Goal: Check status: Check status

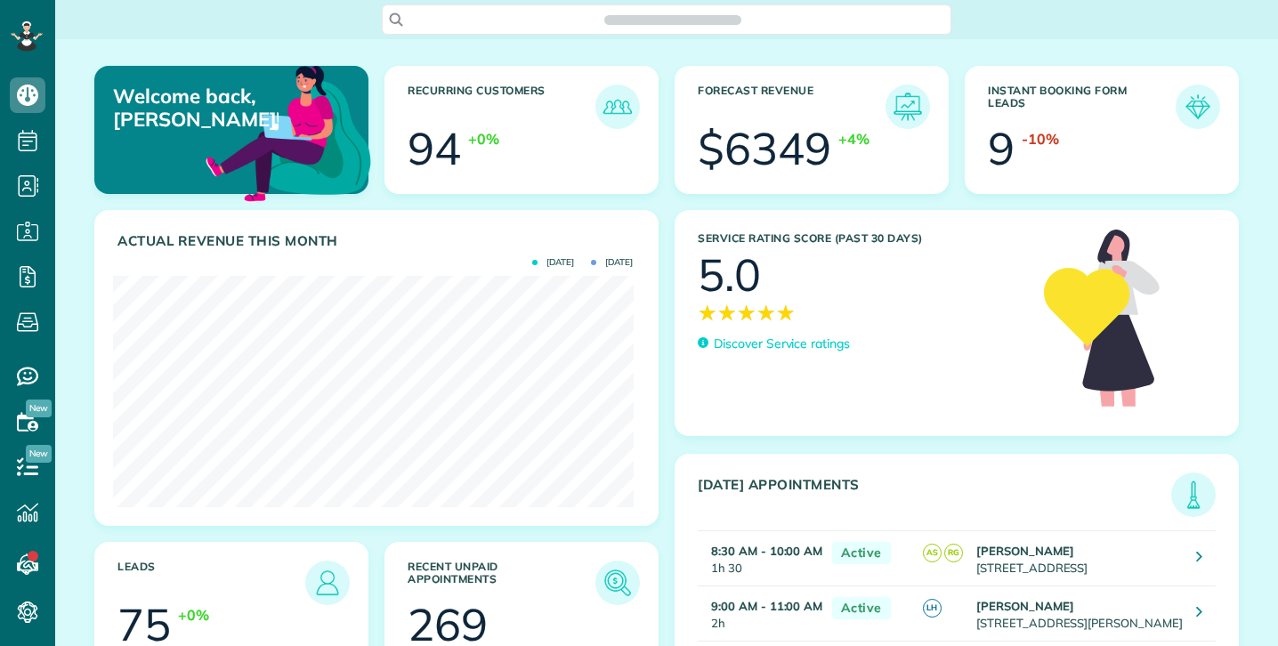
scroll to position [231, 520]
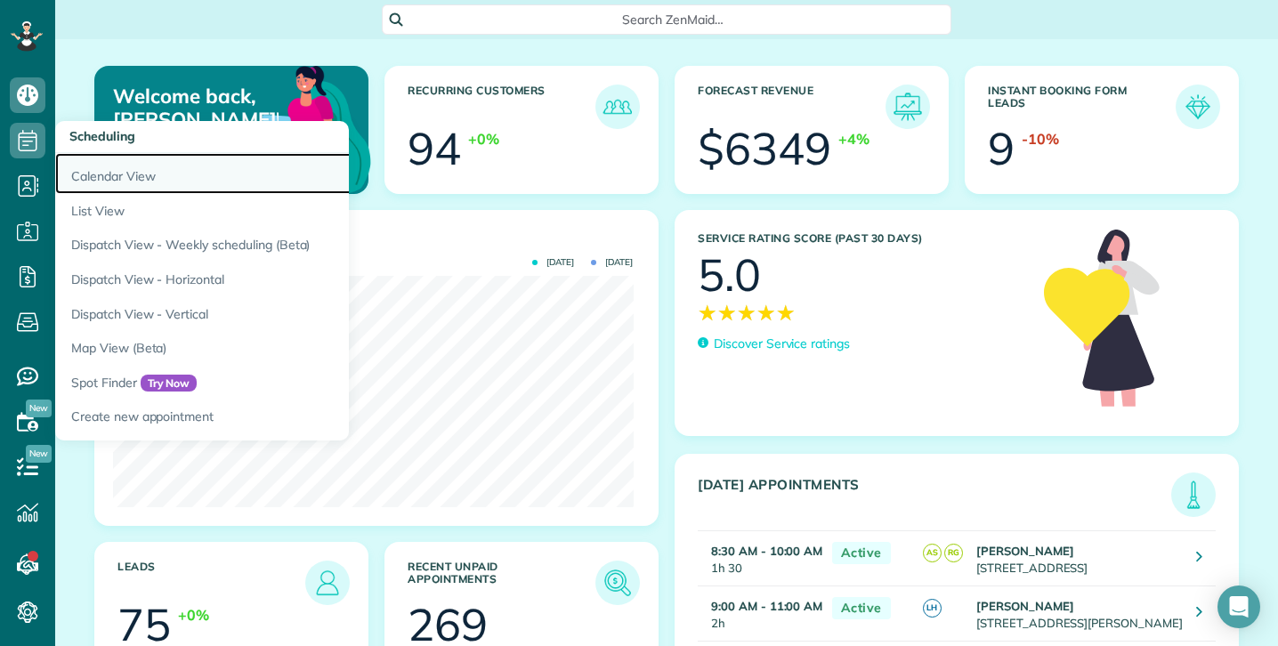
drag, startPoint x: 134, startPoint y: 177, endPoint x: 126, endPoint y: 173, distance: 9.2
click at [134, 176] on link "Calendar View" at bounding box center [277, 173] width 445 height 41
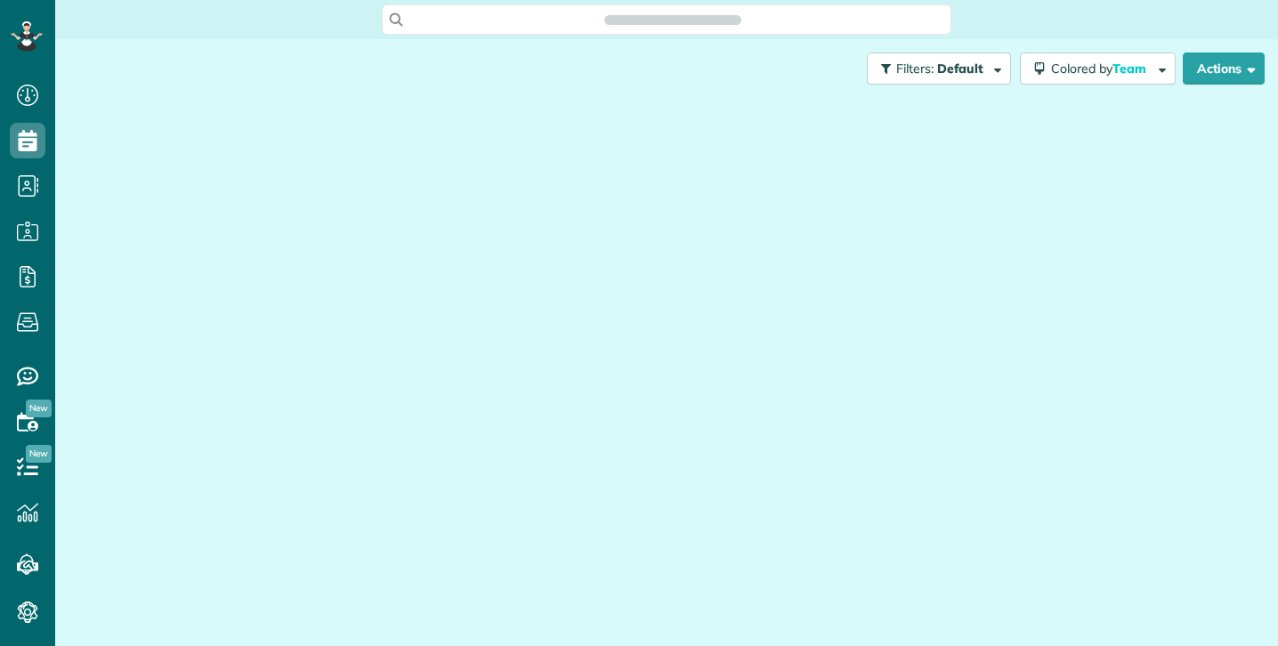
scroll to position [8, 8]
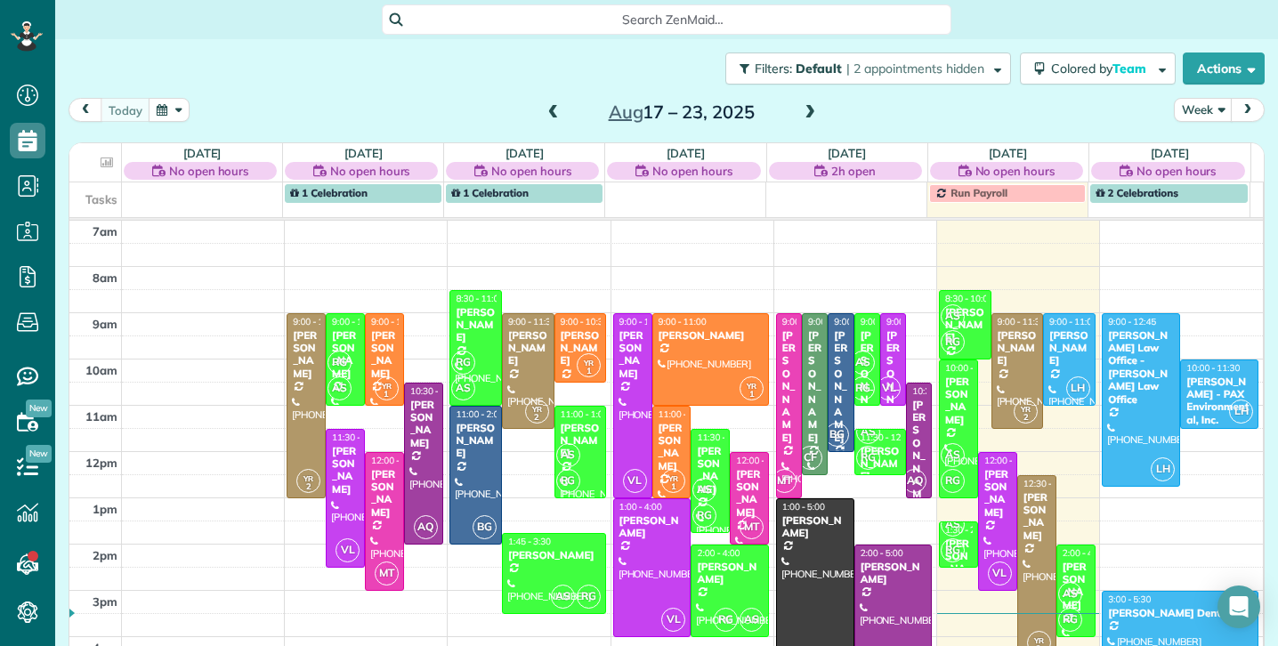
click at [808, 111] on span at bounding box center [810, 113] width 20 height 16
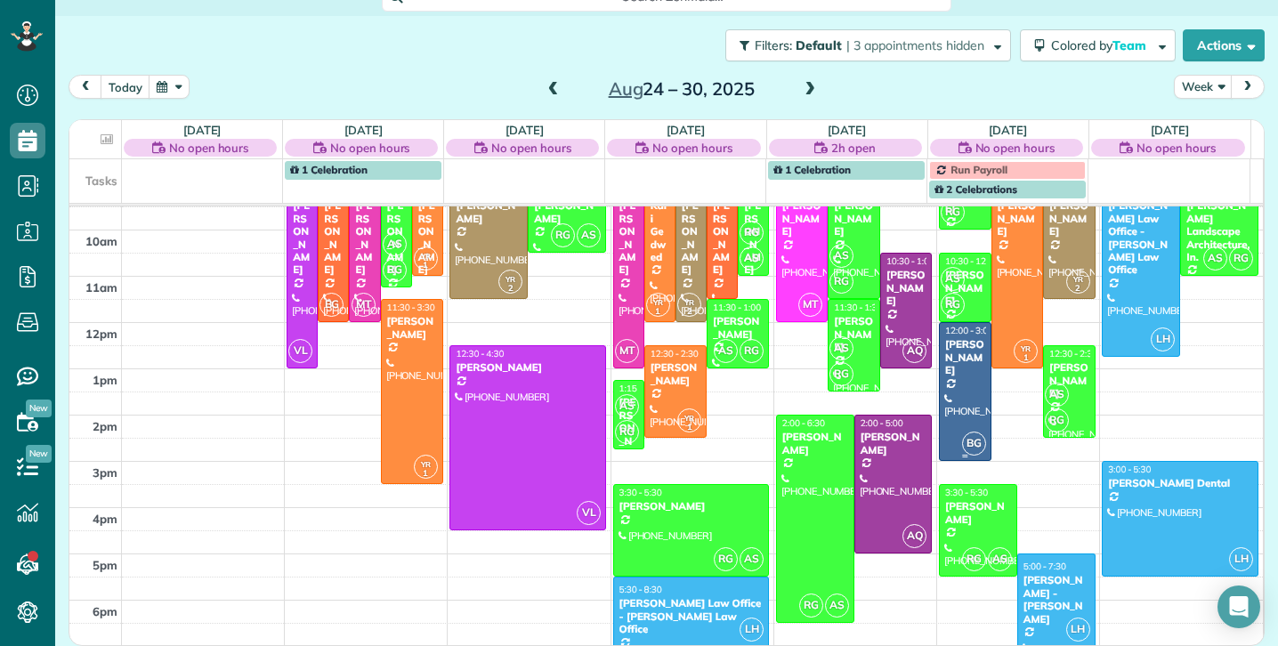
scroll to position [0, 0]
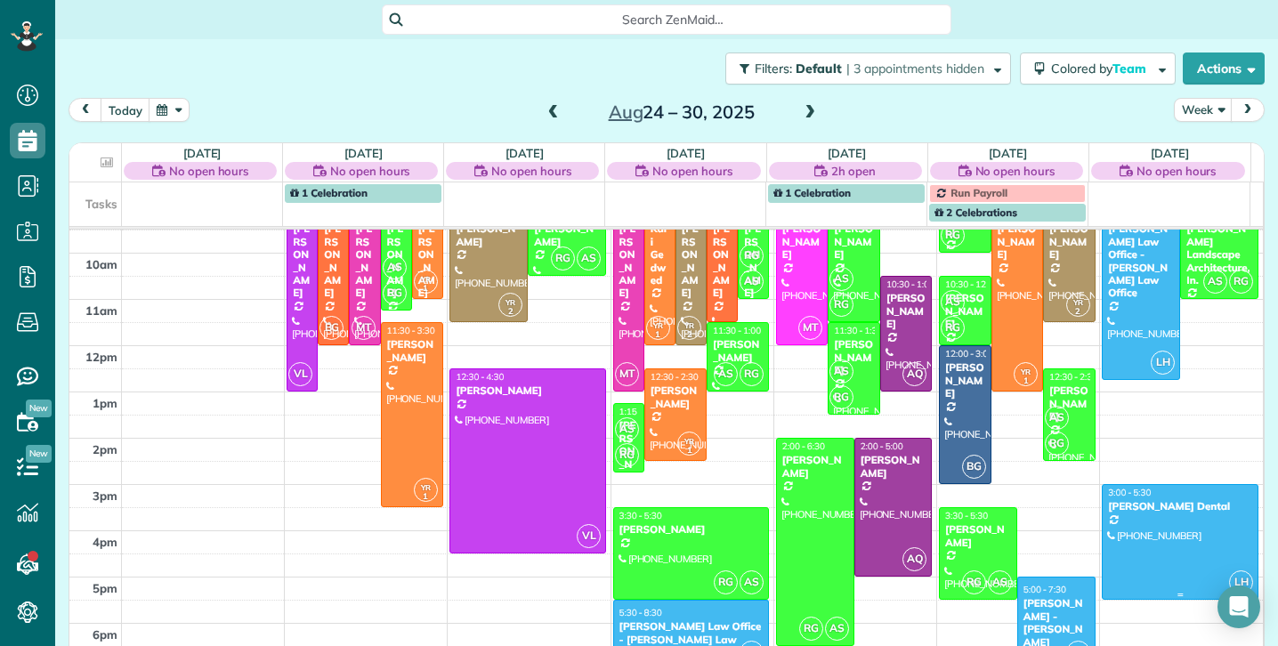
click at [1139, 498] on div "3:00 - 5:30" at bounding box center [1180, 493] width 146 height 12
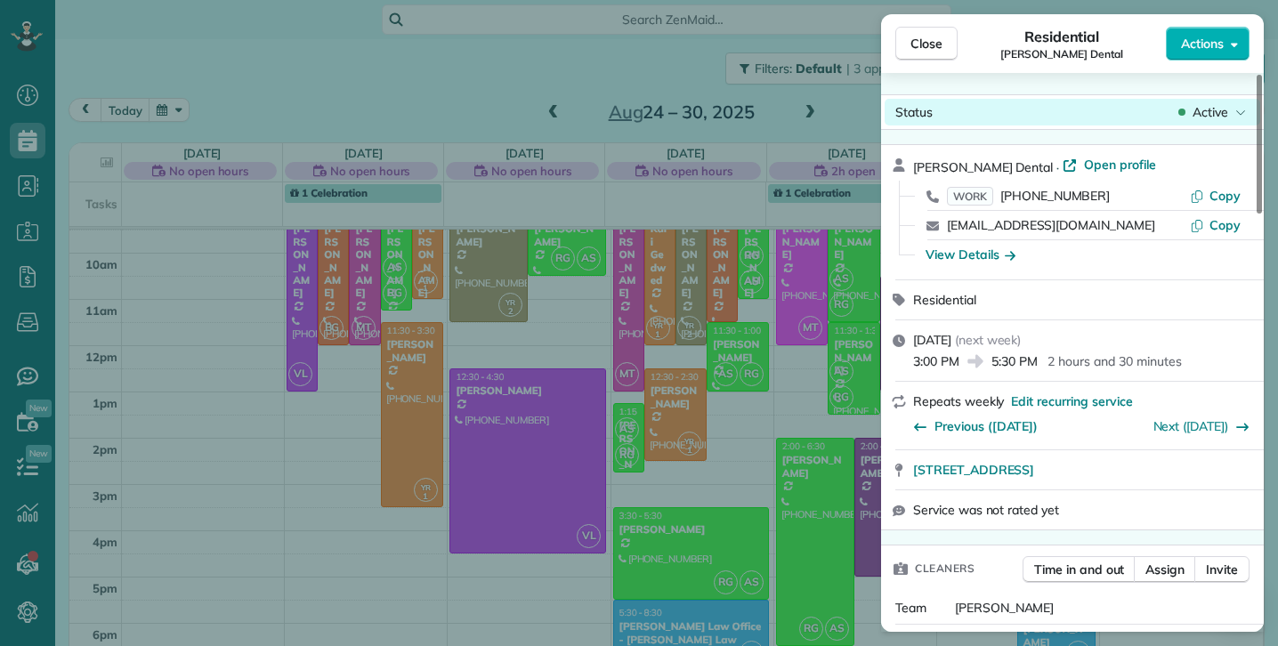
click at [1221, 110] on span "Active" at bounding box center [1211, 112] width 36 height 18
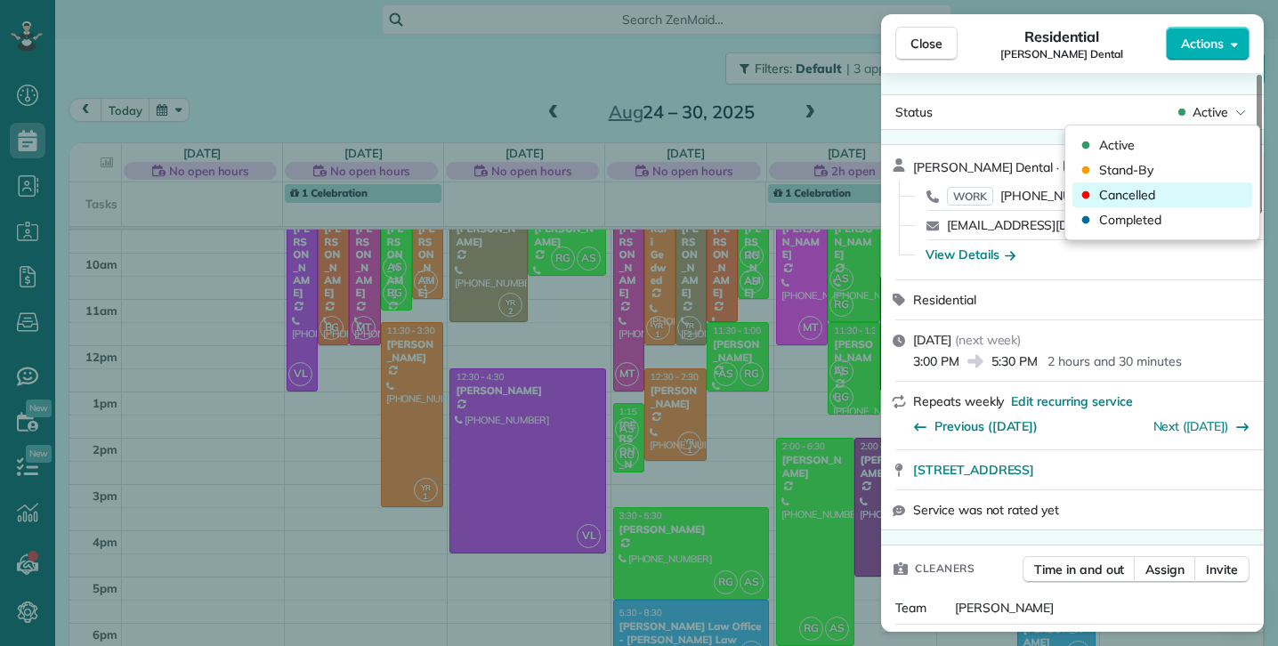
click at [1152, 194] on span "Cancelled" at bounding box center [1127, 195] width 56 height 18
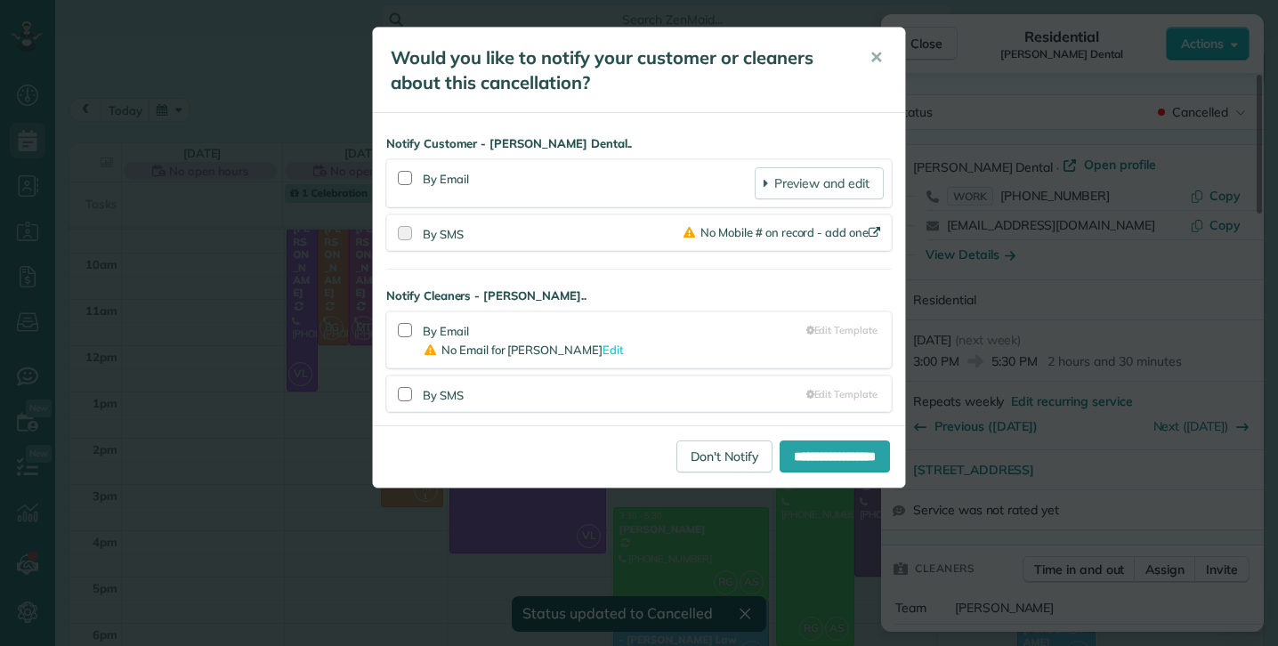
scroll to position [115, 0]
click at [802, 455] on input "**********" at bounding box center [835, 457] width 110 height 32
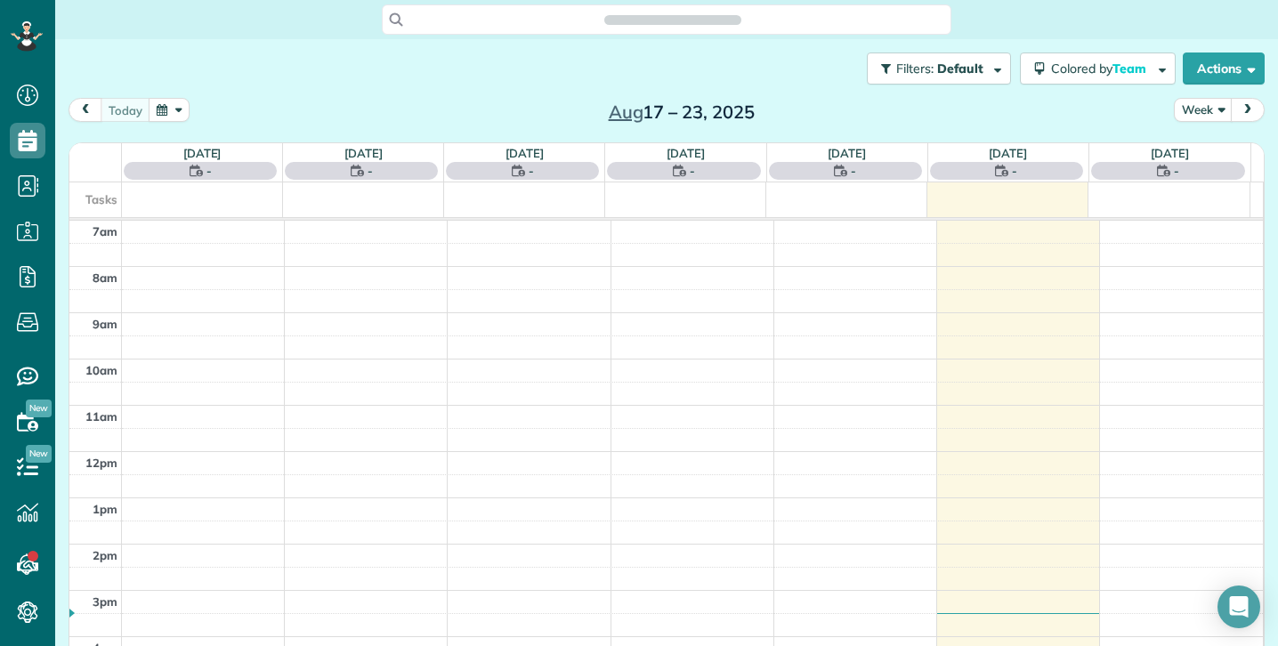
scroll to position [8, 8]
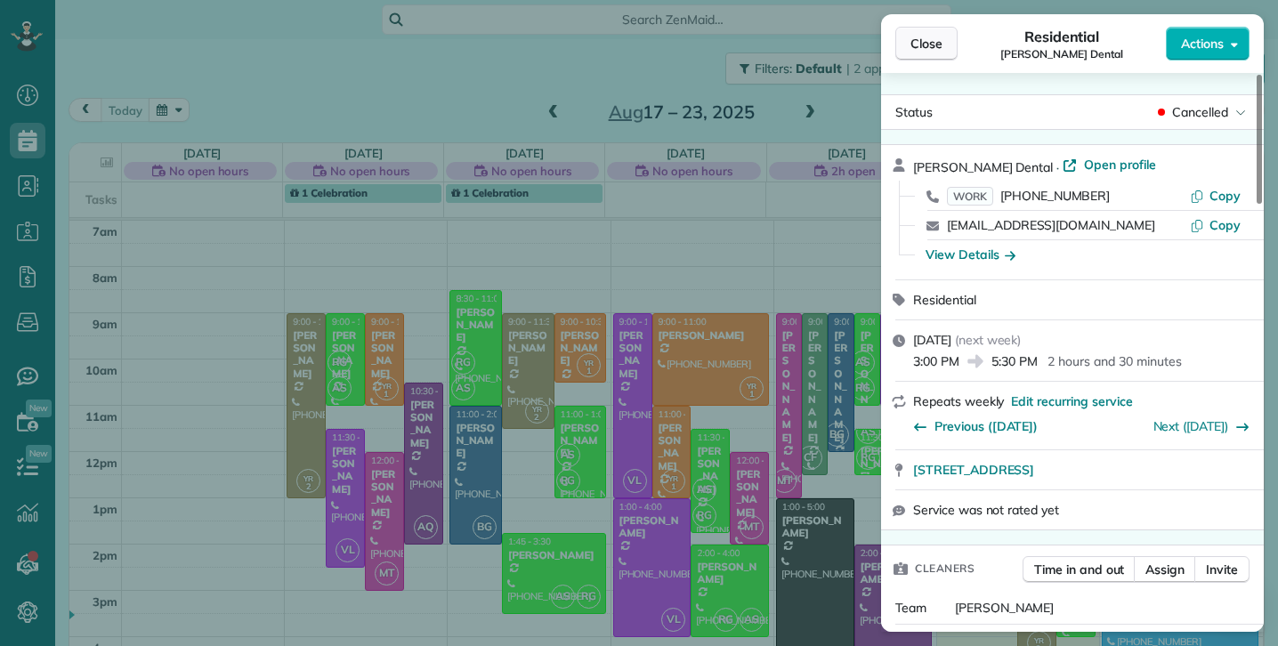
click at [927, 43] on span "Close" at bounding box center [927, 44] width 32 height 18
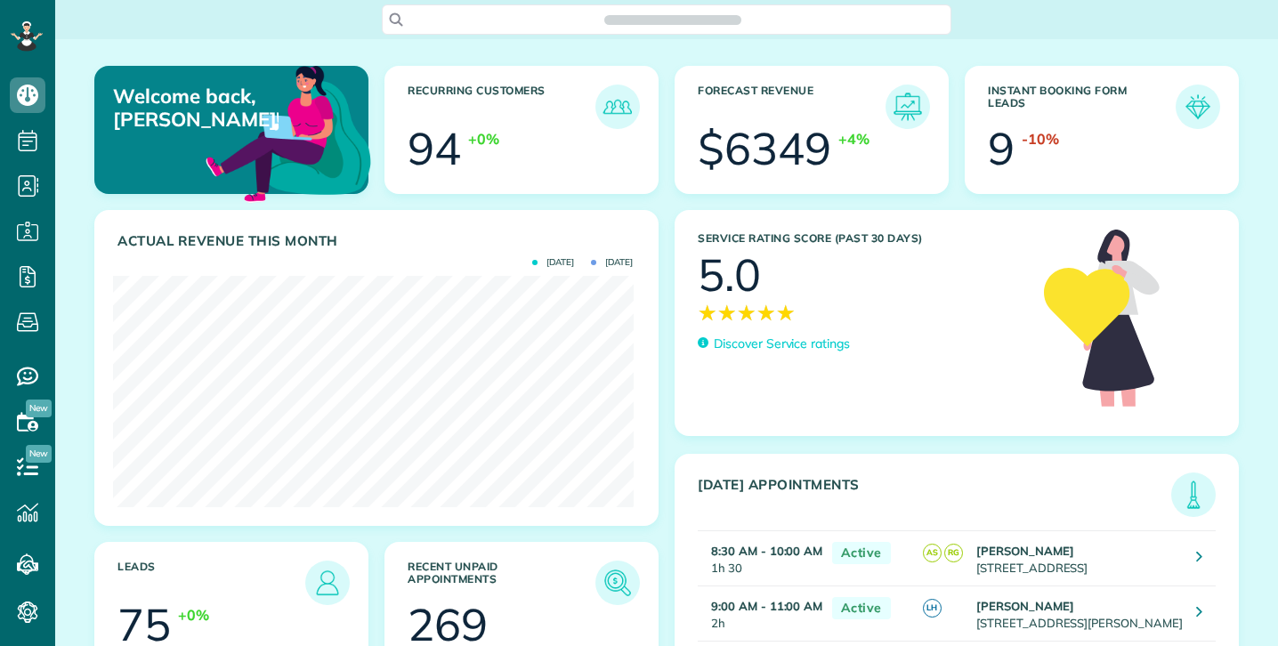
scroll to position [231, 520]
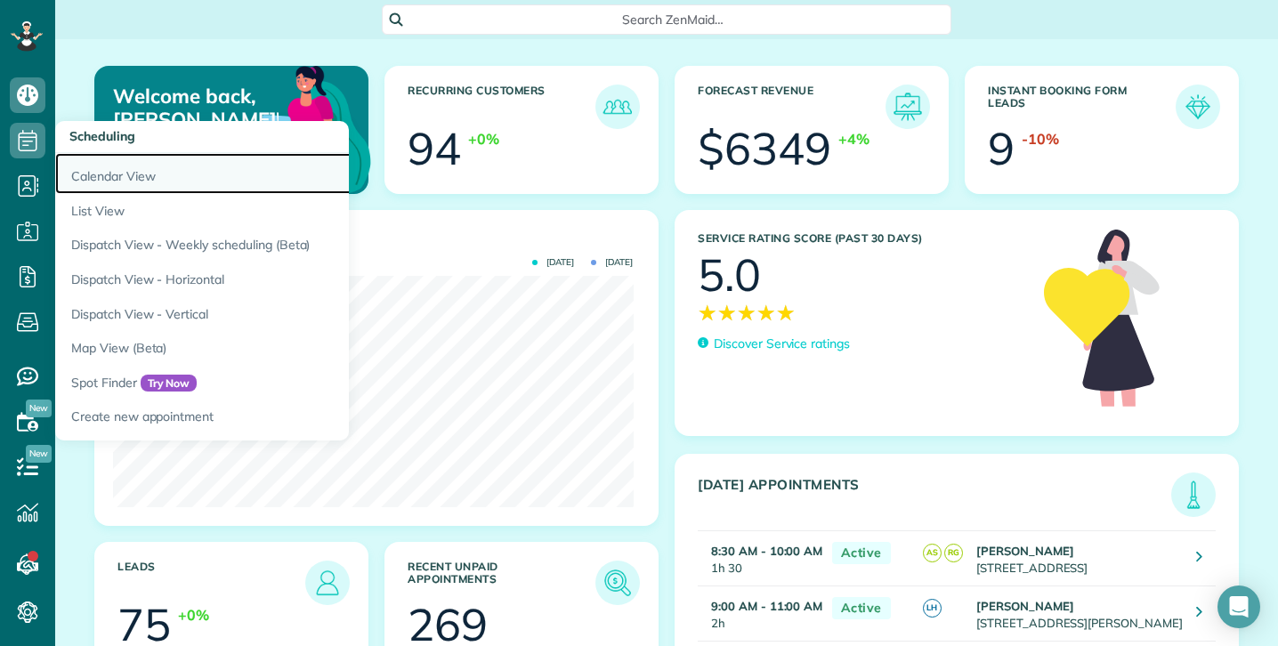
click at [93, 173] on link "Calendar View" at bounding box center [277, 173] width 445 height 41
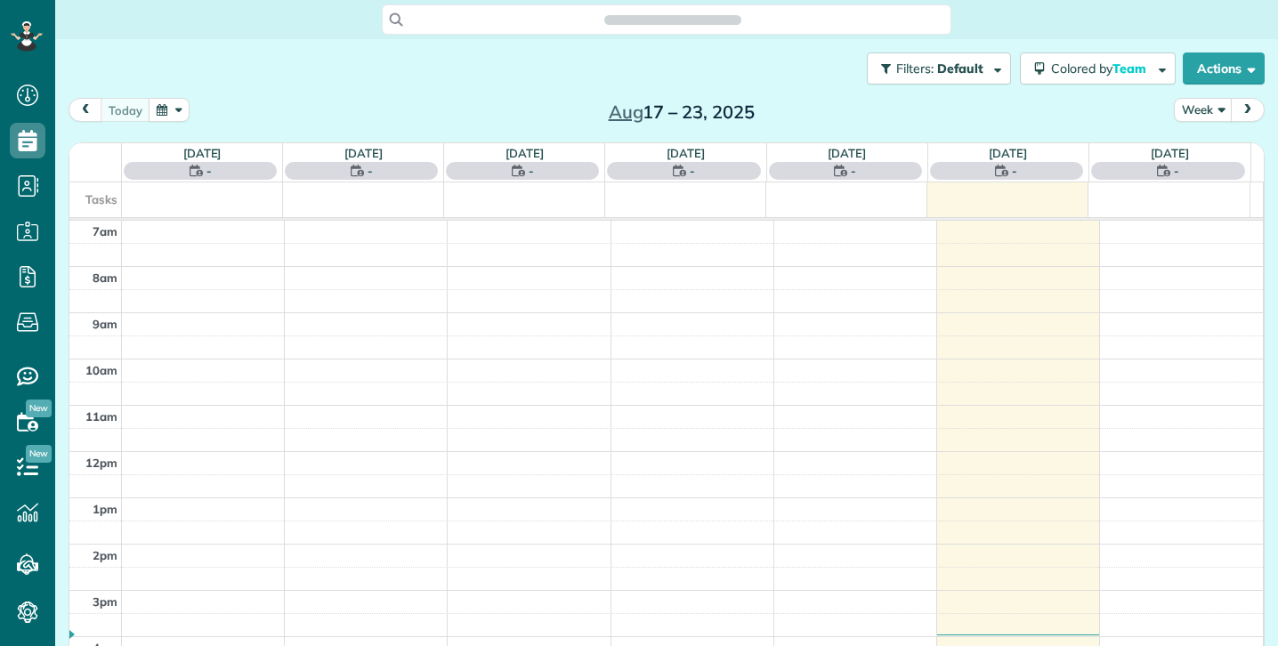
scroll to position [8, 8]
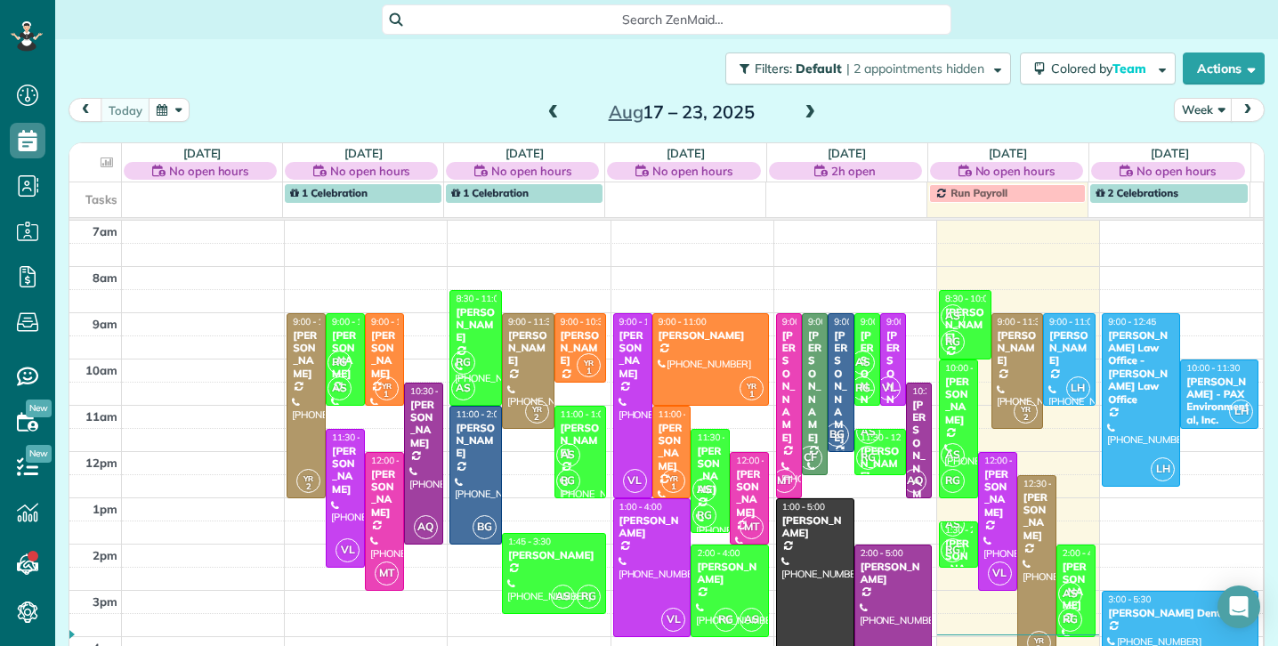
click at [800, 112] on span at bounding box center [810, 113] width 20 height 16
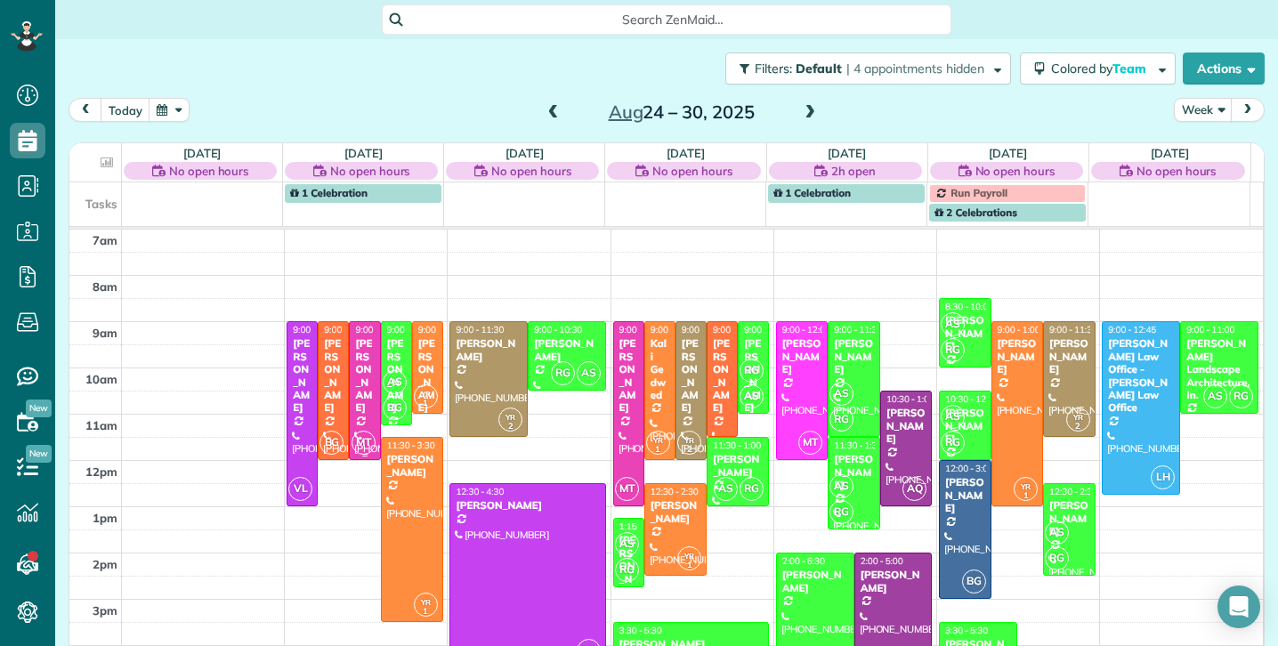
click at [355, 380] on div "[PERSON_NAME]" at bounding box center [364, 375] width 20 height 77
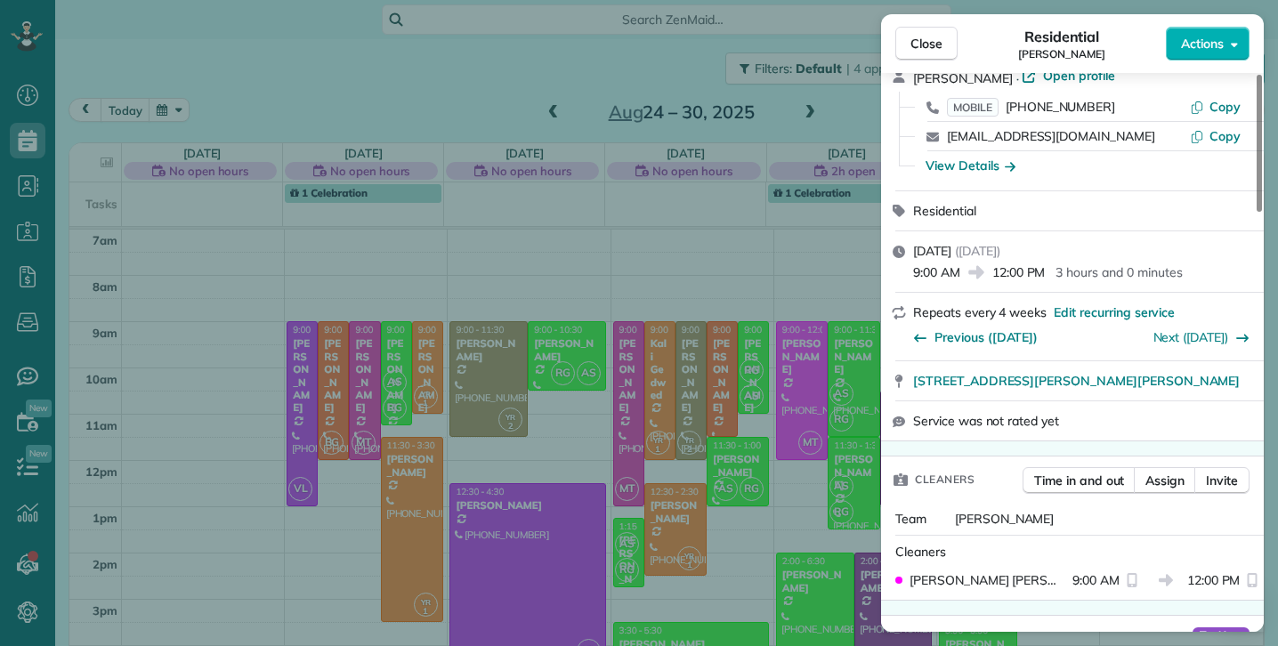
scroll to position [105, 0]
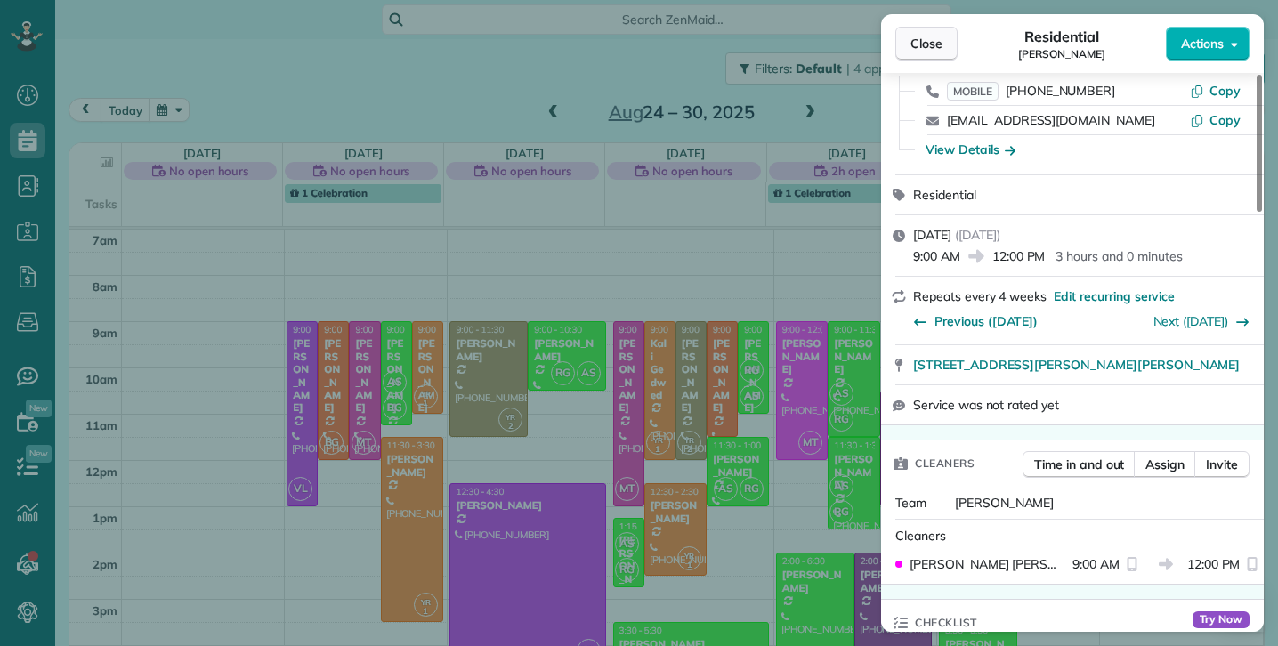
click at [924, 46] on span "Close" at bounding box center [927, 44] width 32 height 18
